Goal: Transaction & Acquisition: Purchase product/service

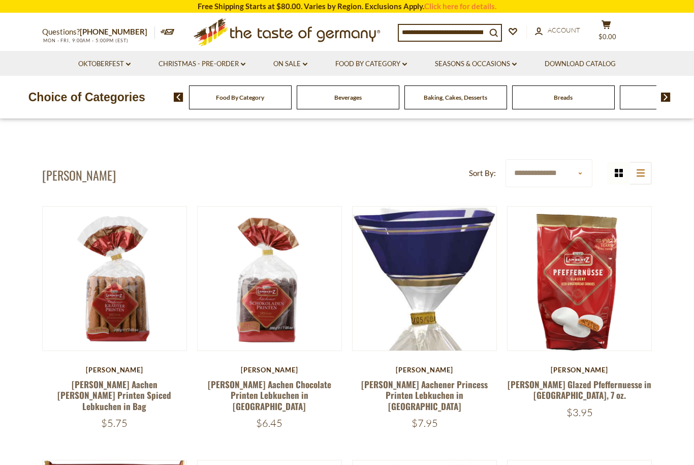
click at [129, 319] on link at bounding box center [114, 278] width 121 height 121
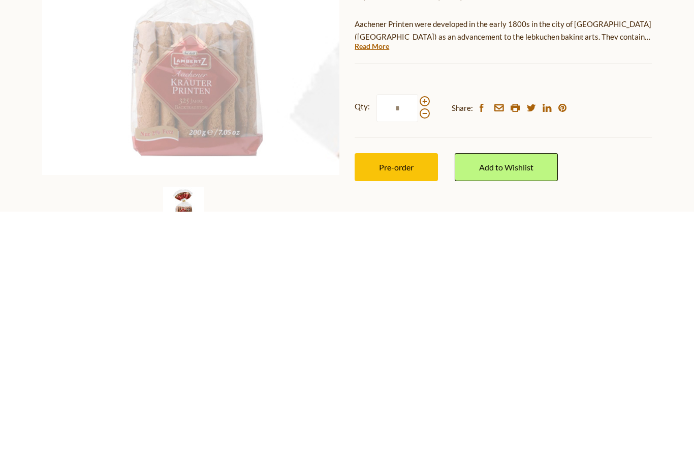
scroll to position [294, 0]
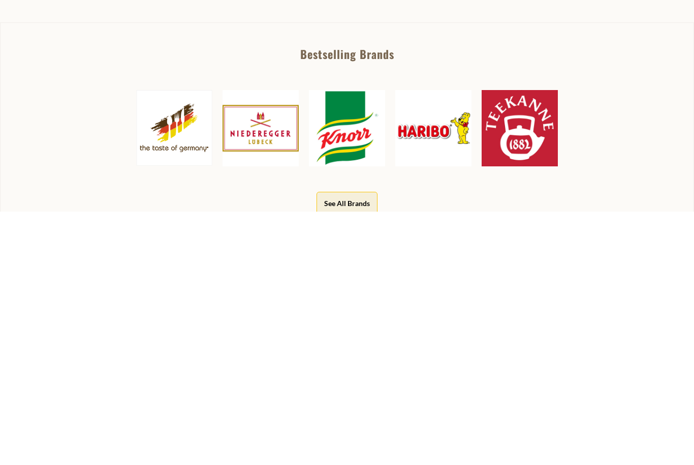
click at [367, 44] on link "Read More" at bounding box center [372, 46] width 35 height 10
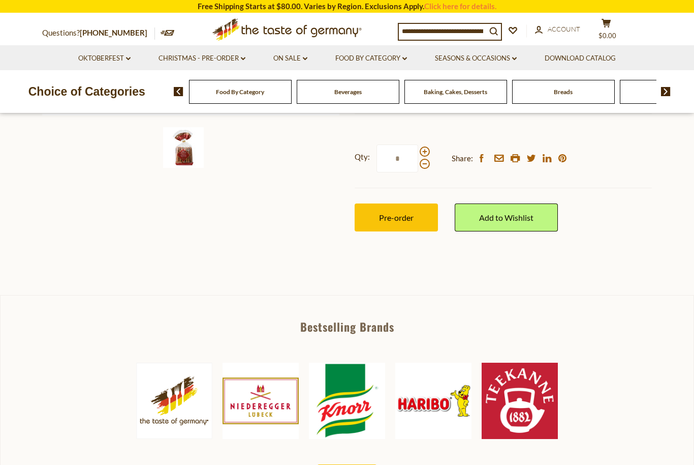
scroll to position [344, 0]
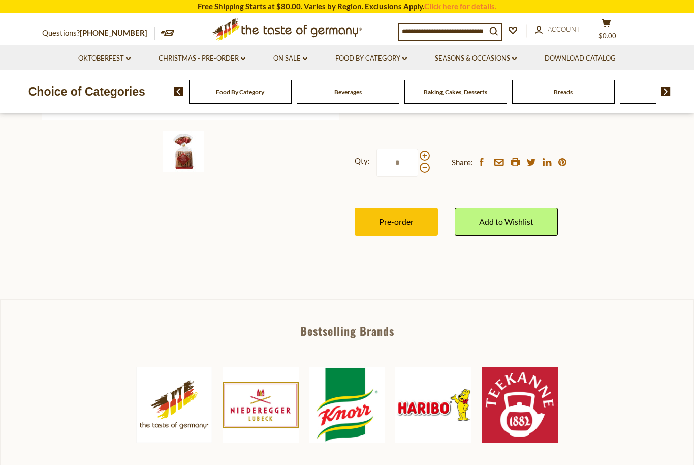
click at [397, 217] on span "Pre-order" at bounding box center [396, 222] width 35 height 10
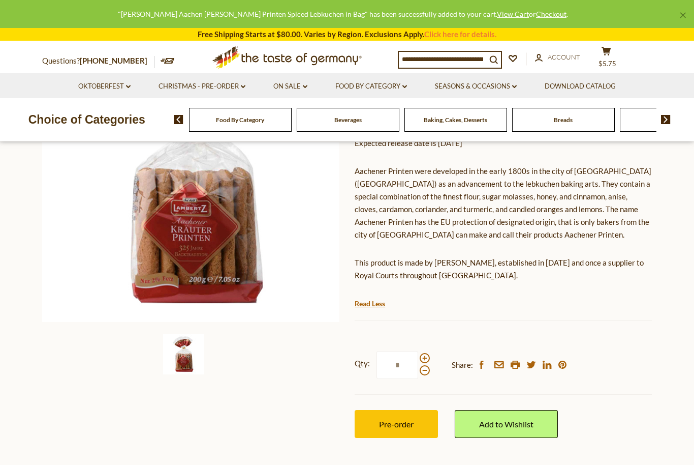
scroll to position [142, 0]
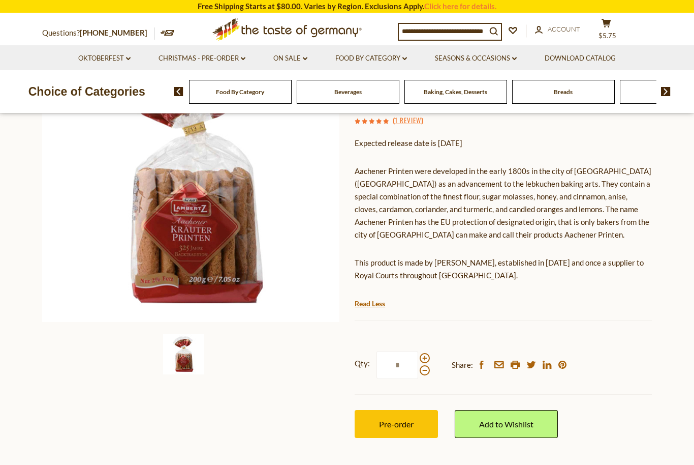
click at [401, 419] on span "Pre-order" at bounding box center [396, 424] width 35 height 10
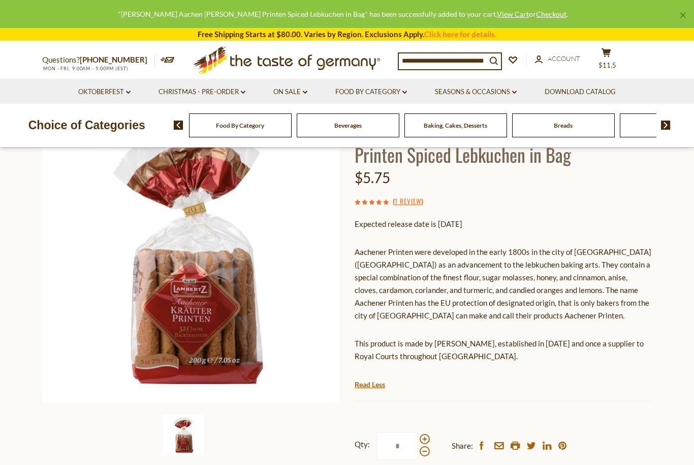
scroll to position [64, 0]
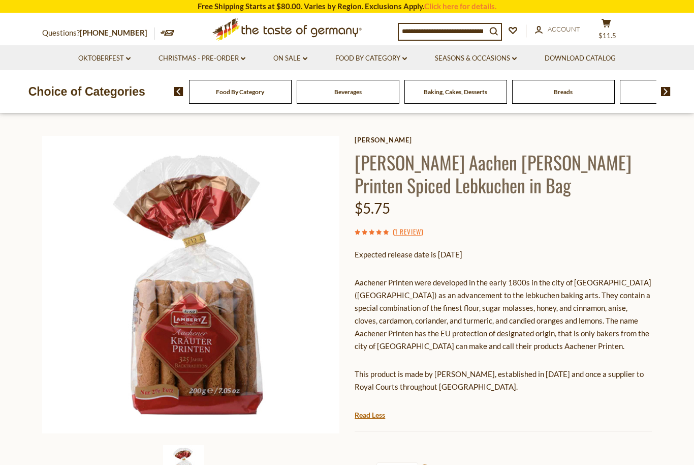
click at [372, 165] on h1 "[PERSON_NAME] Aachen [PERSON_NAME] Printen Spiced Lebkuchen in Bag" at bounding box center [503, 173] width 297 height 46
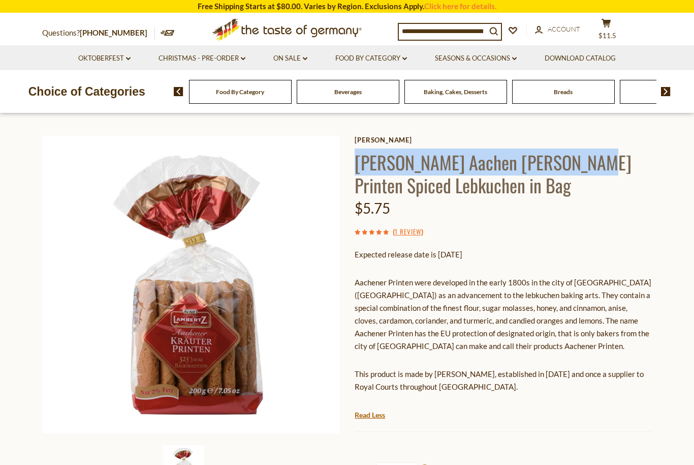
copy h1 "Lambertz Aachen Kraeuter Printen"
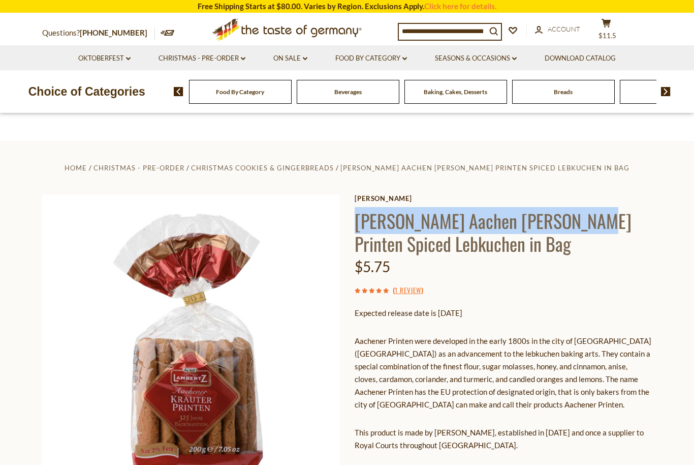
scroll to position [0, 0]
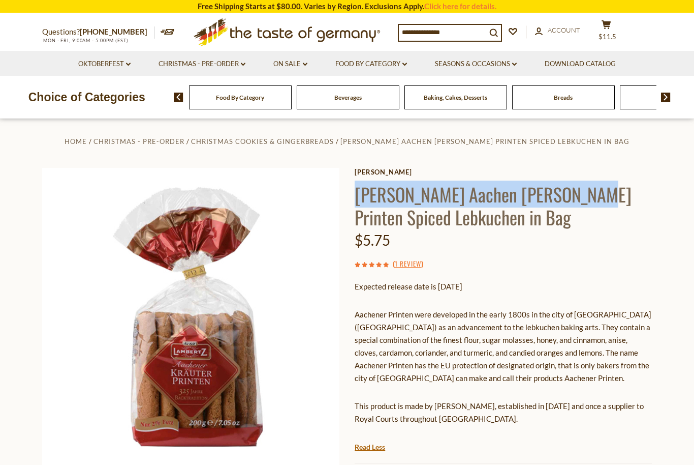
click at [423, 30] on input at bounding box center [442, 32] width 87 height 14
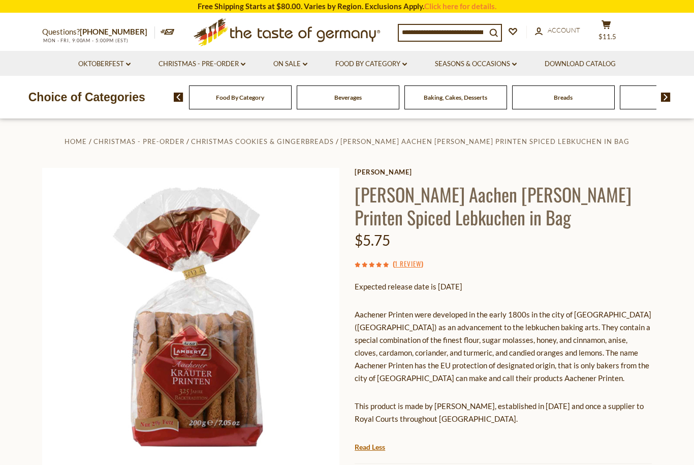
paste input "**********"
type input "**********"
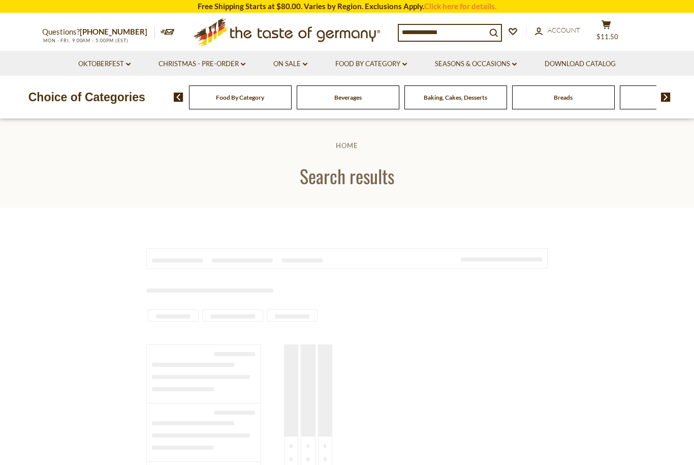
type input "**********"
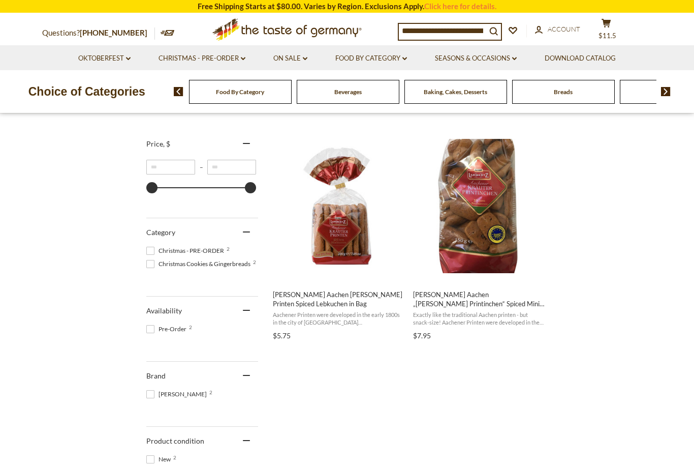
scroll to position [177, 0]
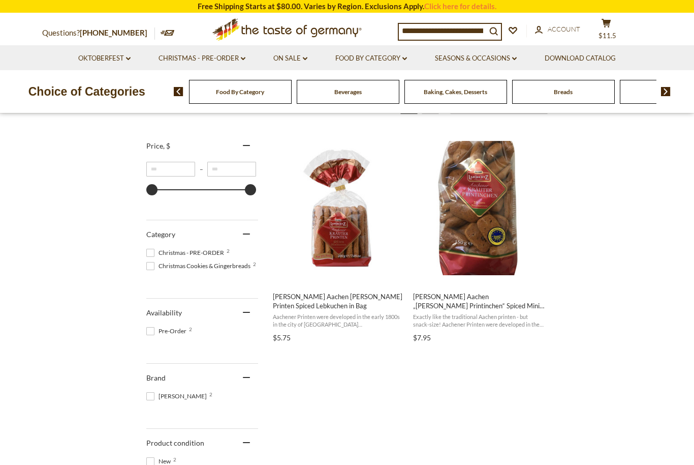
click at [483, 304] on span "[PERSON_NAME] Aachen „[PERSON_NAME] Printinchen“ Spiced Mini Lebkuchen in Bag" at bounding box center [479, 301] width 132 height 18
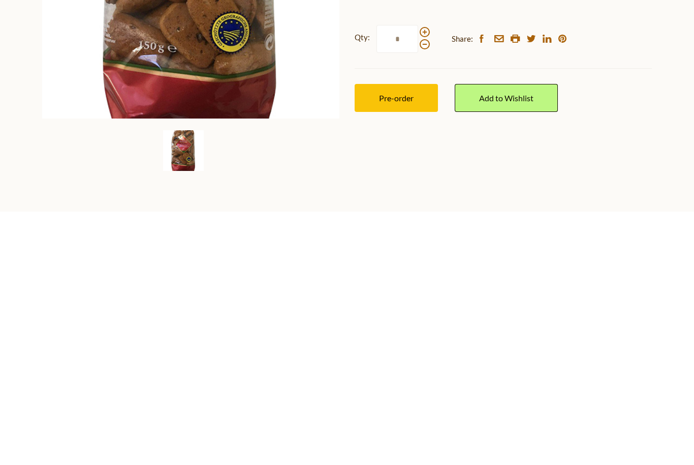
click at [391, 346] on span "Pre-order" at bounding box center [396, 351] width 35 height 10
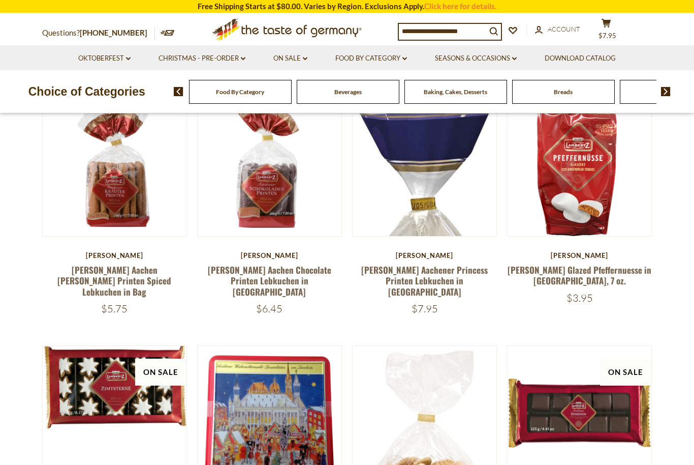
scroll to position [114, 0]
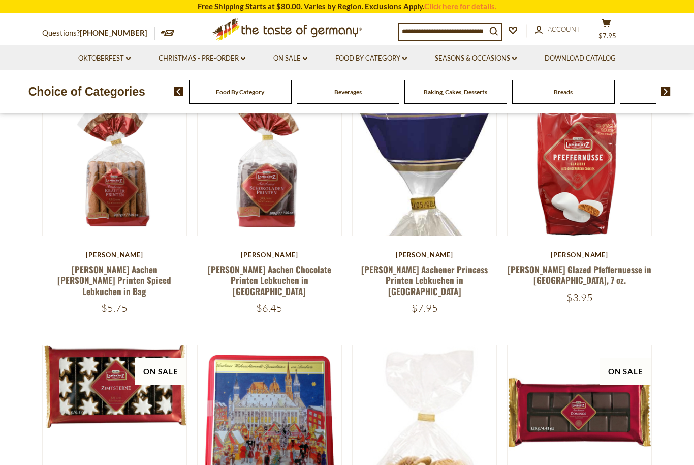
click at [401, 235] on img at bounding box center [425, 298] width 144 height 413
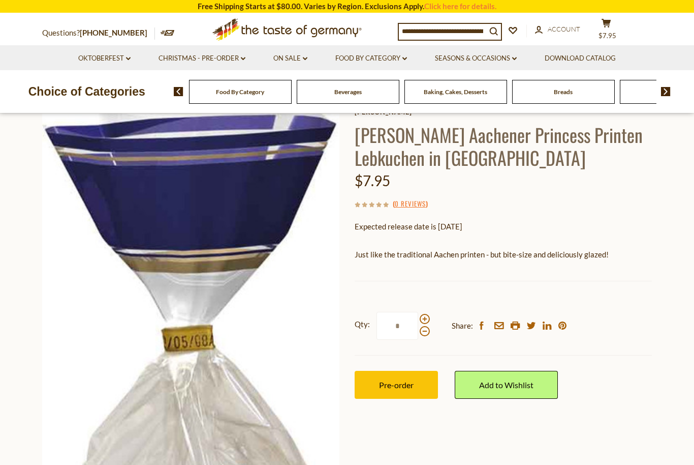
scroll to position [12, 0]
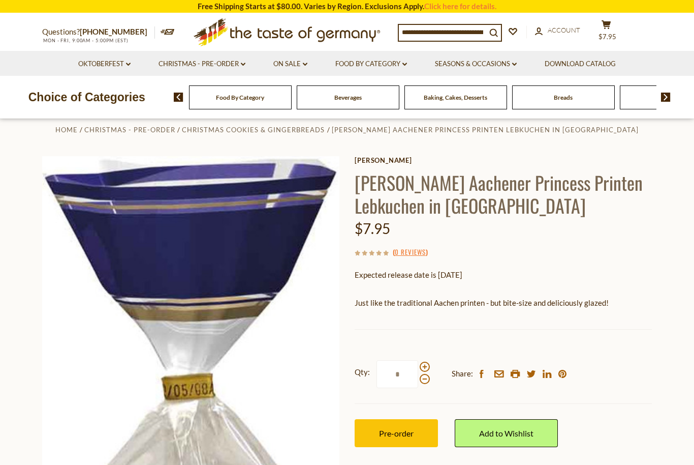
click at [381, 431] on span "Pre-order" at bounding box center [396, 433] width 35 height 10
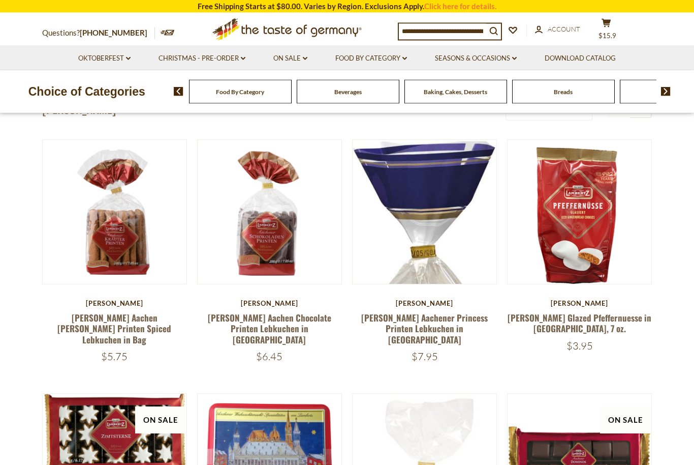
scroll to position [67, 0]
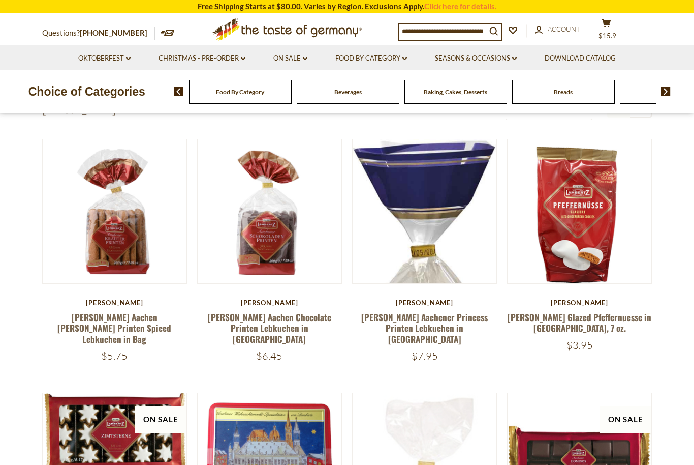
click at [265, 248] on link at bounding box center [269, 211] width 121 height 121
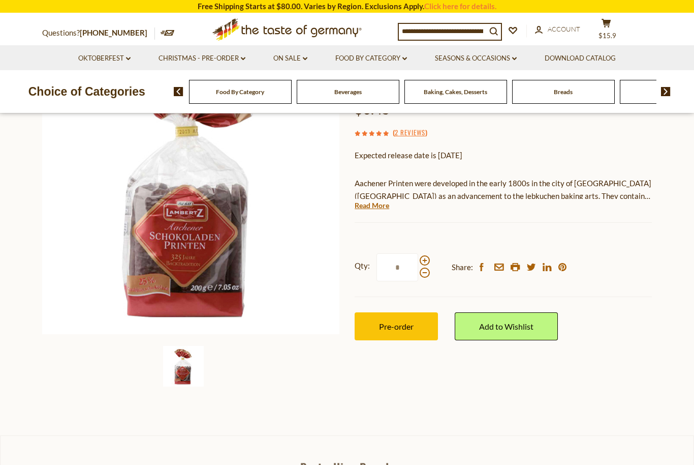
click at [399, 321] on span "Pre-order" at bounding box center [396, 326] width 35 height 10
